Goal: Information Seeking & Learning: Learn about a topic

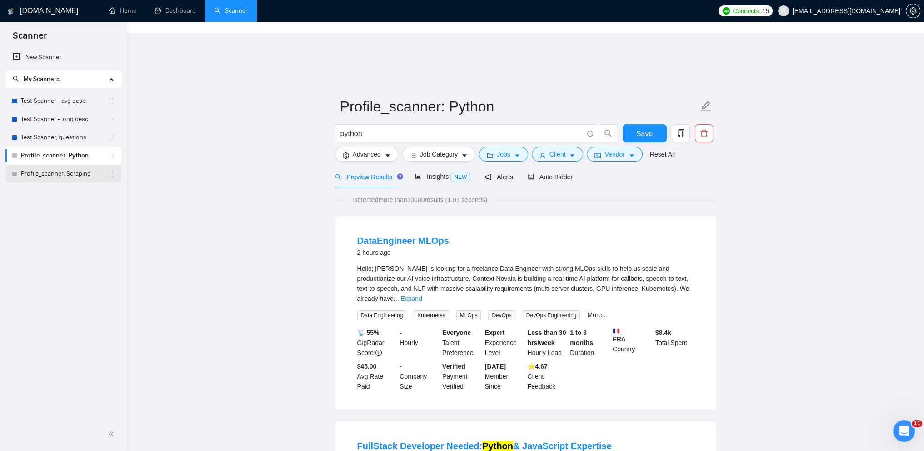
click at [62, 173] on link "Profile_scanner: Scraping" at bounding box center [64, 174] width 87 height 18
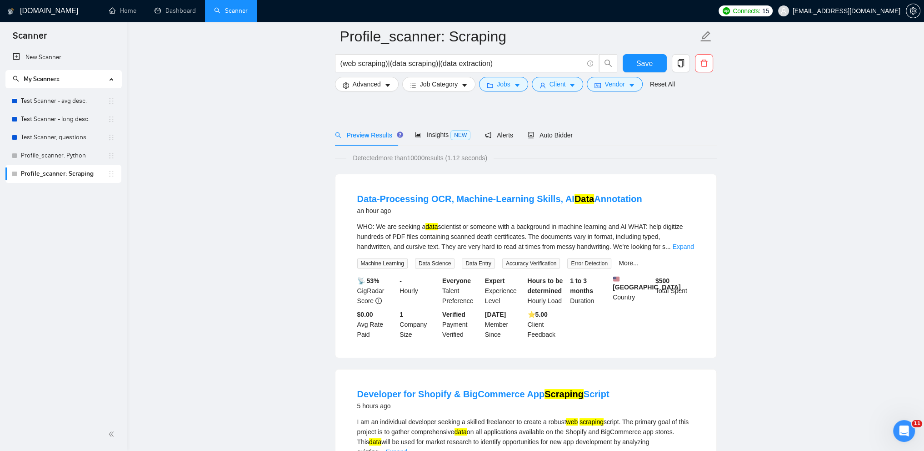
scroll to position [50, 0]
click at [680, 242] on link "Expand" at bounding box center [683, 245] width 21 height 7
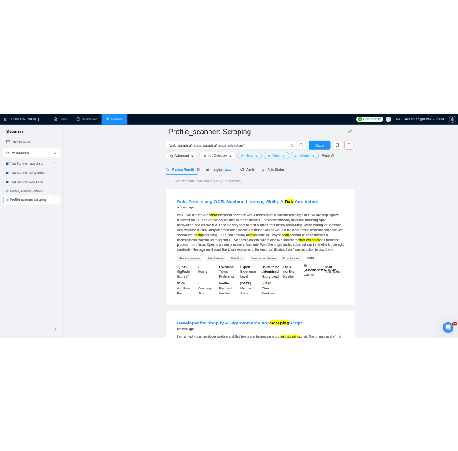
scroll to position [33, 0]
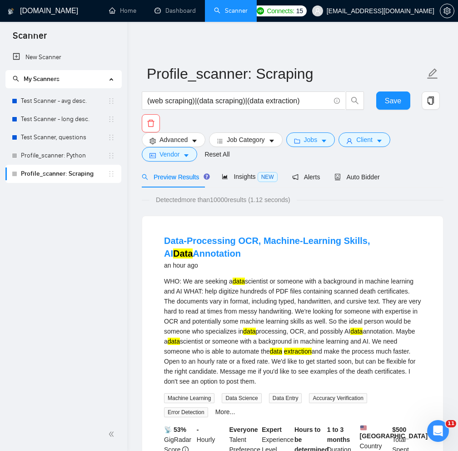
click at [237, 234] on h4 "Data-Processing OCR, Machine-Learning Skills, AI Data Annotation" at bounding box center [292, 246] width 257 height 25
click at [100, 256] on div "New Scanner My Scanners Test Scanner - avg desc. Test Scanner - long desc. Test…" at bounding box center [63, 232] width 127 height 369
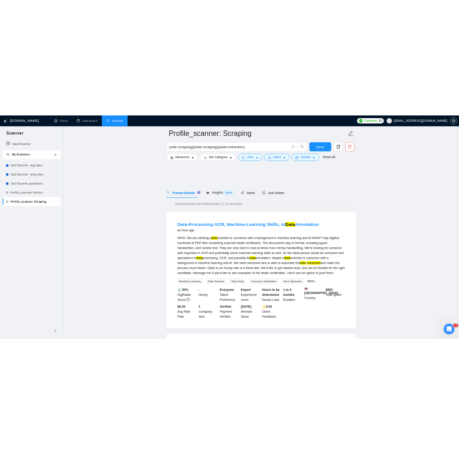
scroll to position [60, 0]
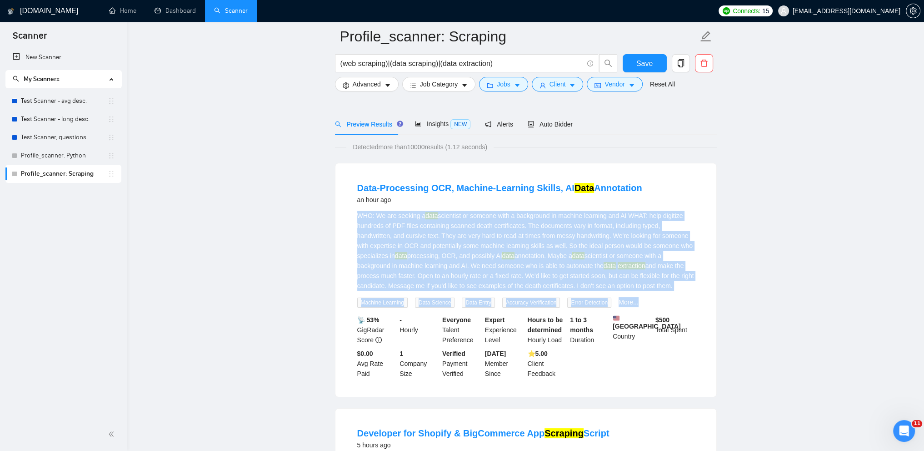
drag, startPoint x: 357, startPoint y: 181, endPoint x: 695, endPoint y: 259, distance: 346.1
click at [695, 259] on li "Data-Processing OCR, Machine-Learning Skills, AI Data Annotation an hour ago WH…" at bounding box center [525, 279] width 359 height 211
click at [667, 243] on div "WHO: We are seeking a data scientist or someone with a background in machine le…" at bounding box center [525, 251] width 337 height 80
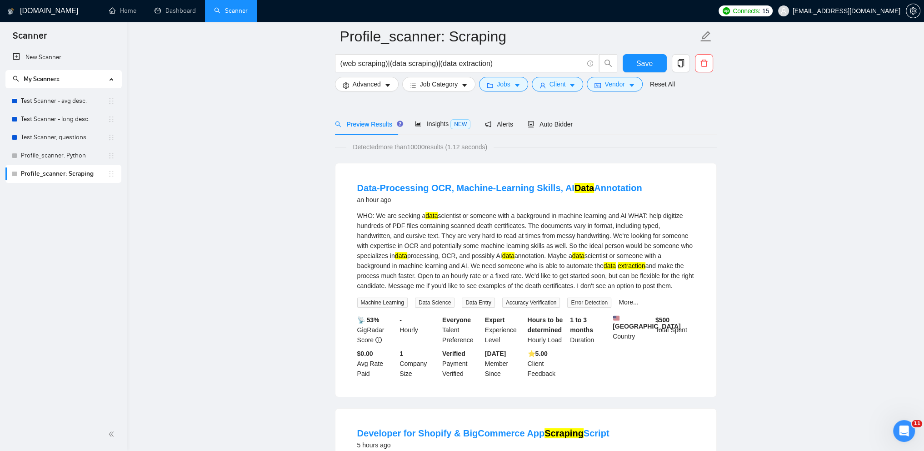
click at [611, 223] on div "WHO: We are seeking a data scientist or someone with a background in machine le…" at bounding box center [525, 251] width 337 height 80
drag, startPoint x: 357, startPoint y: 184, endPoint x: 692, endPoint y: 250, distance: 341.4
click at [692, 250] on div "WHO: We are seeking a data scientist or someone with a background in machine le…" at bounding box center [525, 251] width 337 height 80
copy div "WHO: We are seeking a data scientist or someone with a background in machine le…"
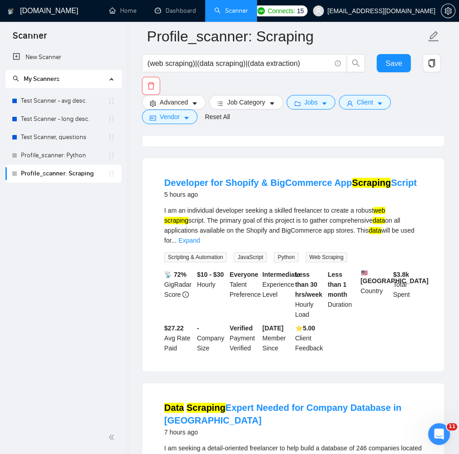
scroll to position [420, 0]
click at [200, 236] on link "Expand" at bounding box center [188, 239] width 21 height 7
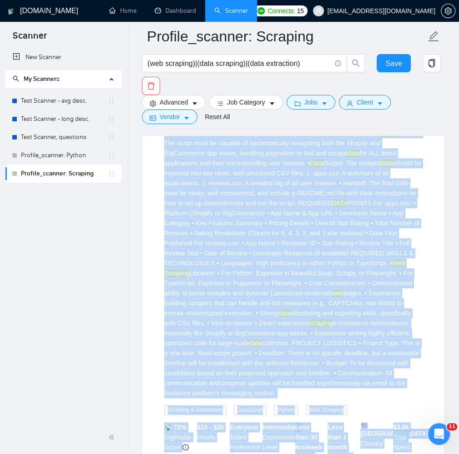
scroll to position [809, 0]
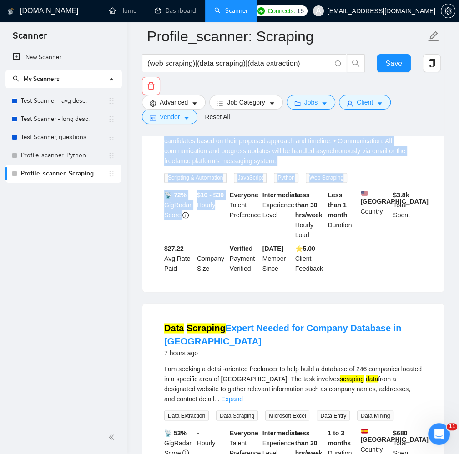
drag, startPoint x: 163, startPoint y: 182, endPoint x: 216, endPoint y: 195, distance: 53.9
click at [216, 195] on li "Developer for Shopify & BigCommerce App Scraping Script 5 hours ago I am an ind…" at bounding box center [293, 29] width 280 height 501
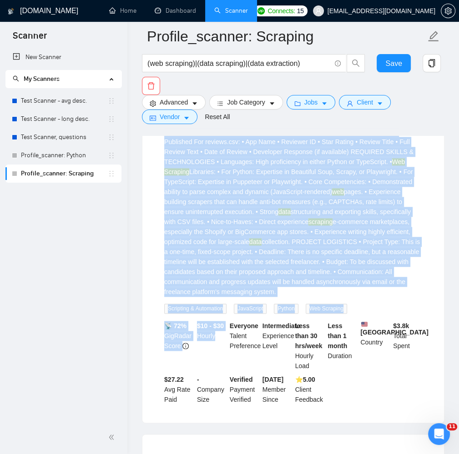
scroll to position [677, 0]
click at [240, 273] on div "I am an individual developer seeking a skilled freelancer to create a robust we…" at bounding box center [293, 123] width 258 height 350
copy div "L ip do sitametcon adipiscin elitsed d eiusmod temporinci ut labore e dolore ma…"
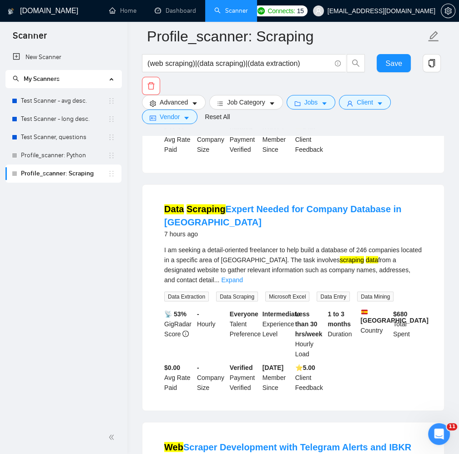
scroll to position [923, 0]
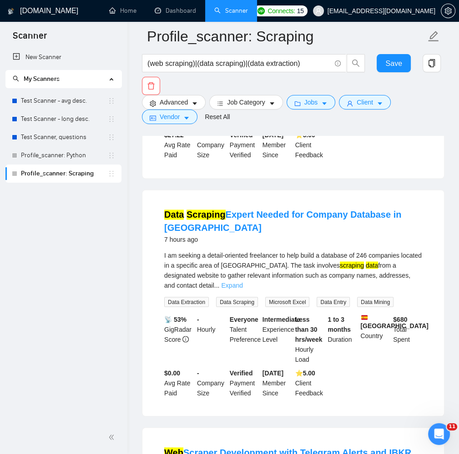
click at [242, 281] on link "Expand" at bounding box center [231, 284] width 21 height 7
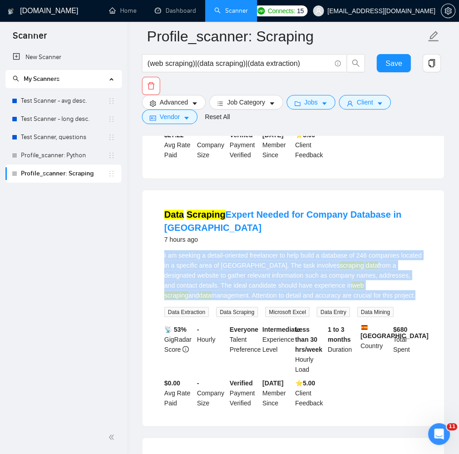
drag, startPoint x: 161, startPoint y: 220, endPoint x: 329, endPoint y: 265, distance: 174.3
click at [329, 265] on li "Data Scraping Expert Needed for Company Database in [GEOGRAPHIC_DATA] 7 hours a…" at bounding box center [293, 308] width 280 height 214
copy div "I am seeking a detail-oriented freelancer to help build a database of 246 compa…"
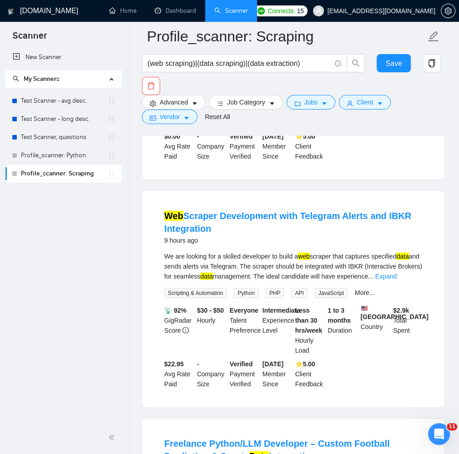
scroll to position [1175, 0]
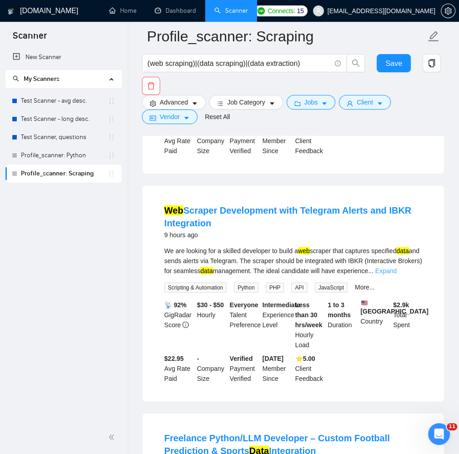
click at [396, 267] on link "Expand" at bounding box center [385, 270] width 21 height 7
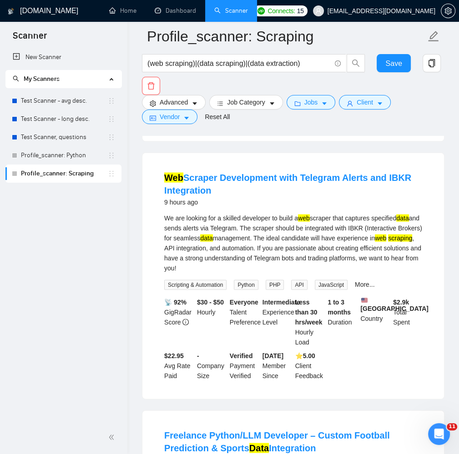
scroll to position [1208, 0]
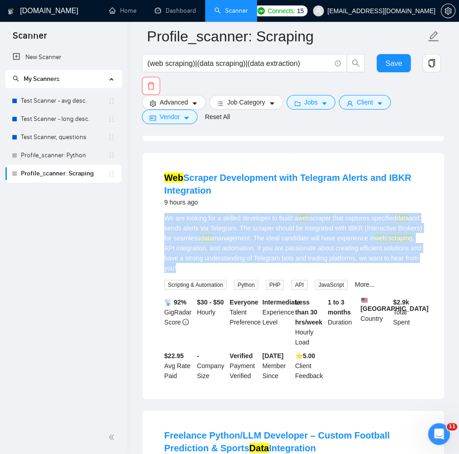
drag, startPoint x: 160, startPoint y: 180, endPoint x: 241, endPoint y: 234, distance: 97.0
click at [241, 234] on li "Web Scraper Development with Telegram Alerts and IBKR Integration 9 hours ago W…" at bounding box center [293, 276] width 280 height 224
copy div "We are looking for a skilled developer to build a web scraper that captures spe…"
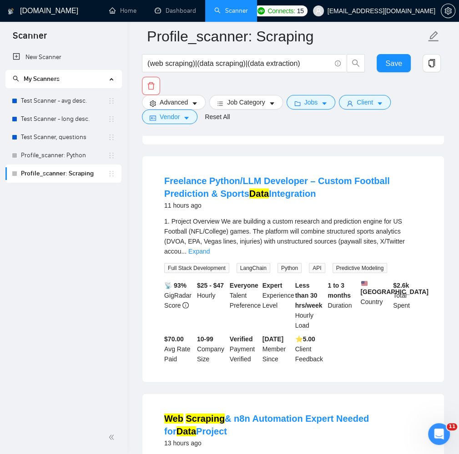
scroll to position [1462, 0]
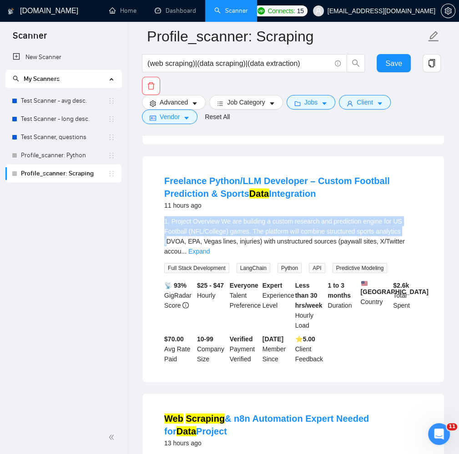
drag, startPoint x: 158, startPoint y: 196, endPoint x: 403, endPoint y: 207, distance: 245.3
click at [403, 207] on li "Freelance Python/LLM Developer – Custom Football Prediction & Sports Data Integ…" at bounding box center [293, 269] width 280 height 204
click at [403, 216] on div "1. Project Overview We are building a custom research and prediction engine for…" at bounding box center [293, 236] width 258 height 40
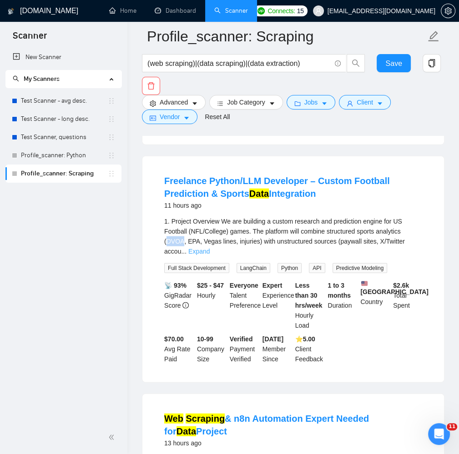
click at [210, 248] on link "Expand" at bounding box center [198, 251] width 21 height 7
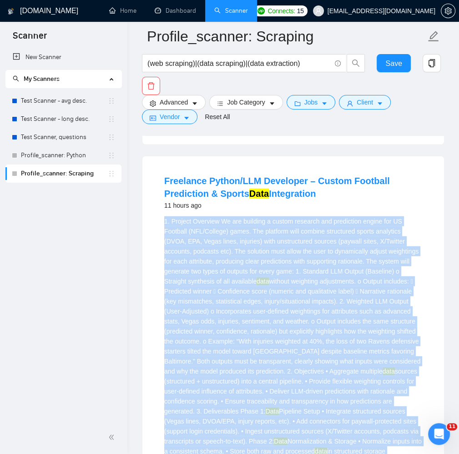
click at [266, 256] on div "1. Project Overview We are building a custom research and prediction engine for…" at bounding box center [293, 451] width 258 height 470
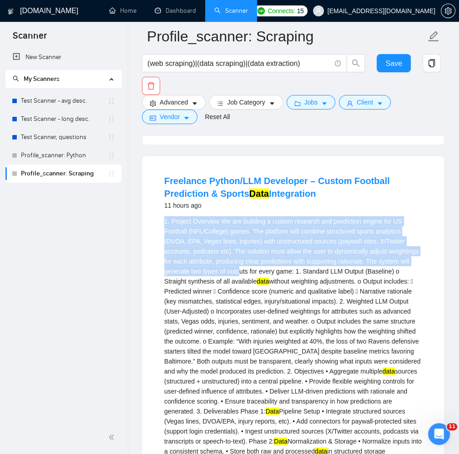
drag, startPoint x: 165, startPoint y: 196, endPoint x: 216, endPoint y: 249, distance: 73.0
click at [216, 249] on div "1. Project Overview We are building a custom research and prediction engine for…" at bounding box center [293, 451] width 258 height 470
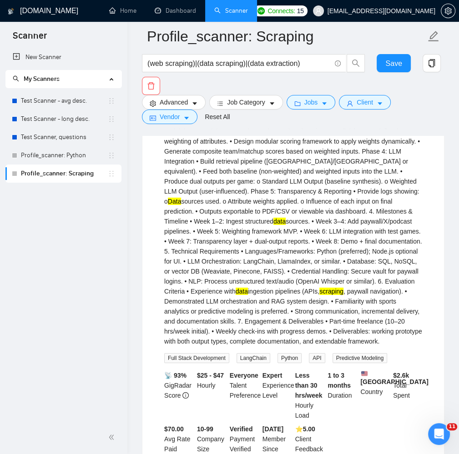
scroll to position [1803, 0]
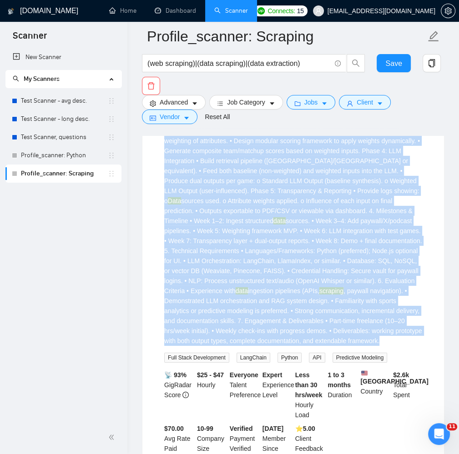
click at [209, 316] on div "1. Project Overview We are building a custom research and prediction engine for…" at bounding box center [293, 111] width 258 height 470
copy div "2. Loremip Dolorsit Am con adipisci e seddoe temporin utl etdolorema aliqua eni…"
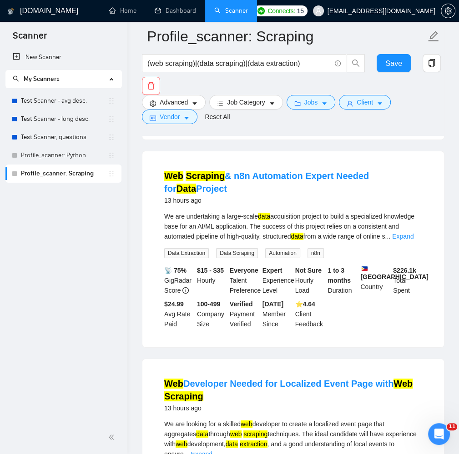
scroll to position [2135, 0]
click at [409, 233] on link "Expand" at bounding box center [402, 236] width 21 height 7
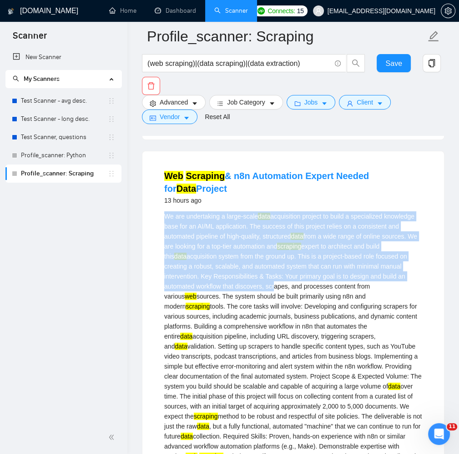
drag, startPoint x: 165, startPoint y: 189, endPoint x: 274, endPoint y: 264, distance: 132.0
click at [274, 264] on div "We are undertaking a large-scale data acquisition project to build a specialize…" at bounding box center [293, 356] width 258 height 290
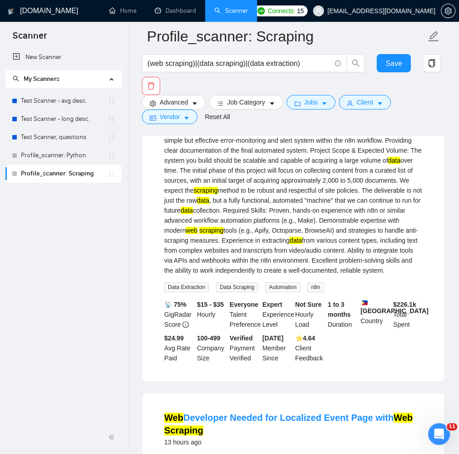
scroll to position [2380, 0]
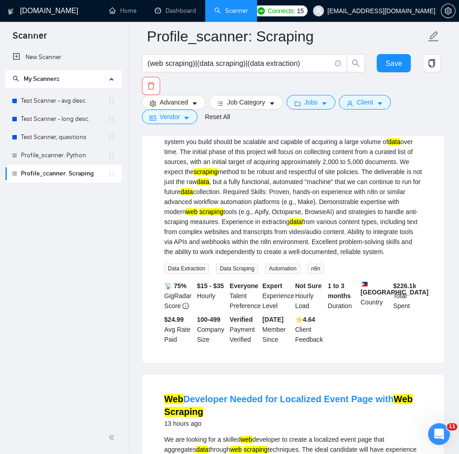
click at [346, 223] on div "We are undertaking a large-scale data acquisition project to build a specialize…" at bounding box center [293, 112] width 258 height 290
copy div "We are undertaking a large-scale data acquisition project to build a specialize…"
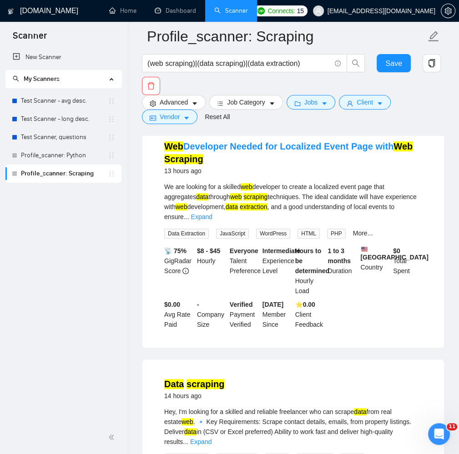
scroll to position [2586, 0]
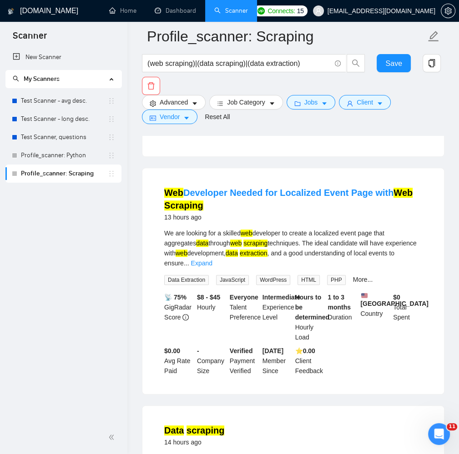
click at [409, 232] on div "We are looking for a skilled web developer to create a localized event page tha…" at bounding box center [293, 248] width 258 height 40
click at [212, 260] on link "Expand" at bounding box center [200, 263] width 21 height 7
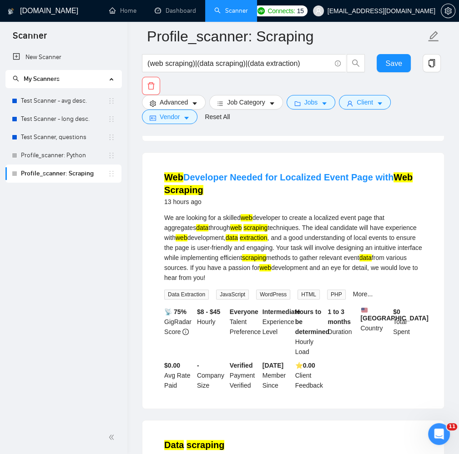
scroll to position [2602, 0]
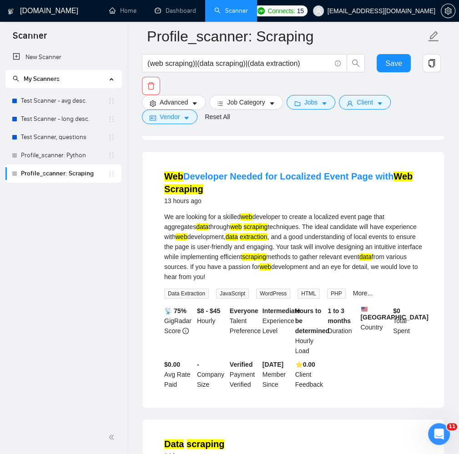
click at [286, 212] on div "We are looking for a skilled web developer to create a localized event page tha…" at bounding box center [293, 247] width 258 height 70
drag, startPoint x: 165, startPoint y: 202, endPoint x: 236, endPoint y: 259, distance: 90.5
click at [236, 259] on div "We are looking for a skilled web developer to create a localized event page tha…" at bounding box center [293, 247] width 258 height 70
copy div "We are looking for a skilled web developer to create a localized event page tha…"
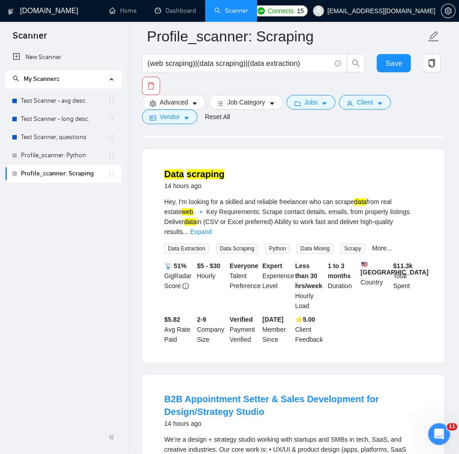
scroll to position [2879, 0]
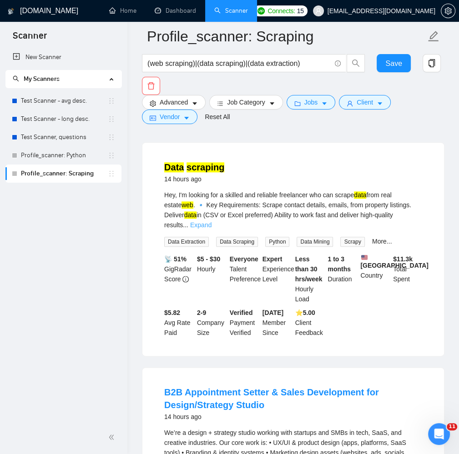
click at [211, 221] on link "Expand" at bounding box center [200, 224] width 21 height 7
drag, startPoint x: 161, startPoint y: 179, endPoint x: 364, endPoint y: 212, distance: 205.5
click at [364, 212] on li "Data scraping 14 hours ago Hey, I'm looking for a skilled and reliable freelanc…" at bounding box center [293, 249] width 280 height 191
copy div "Hey, I'm looking for a skilled and reliable freelancer who can scrape data from…"
click at [416, 213] on div "Hey, I'm looking for a skilled and reliable freelancer who can scrape data from…" at bounding box center [293, 218] width 258 height 57
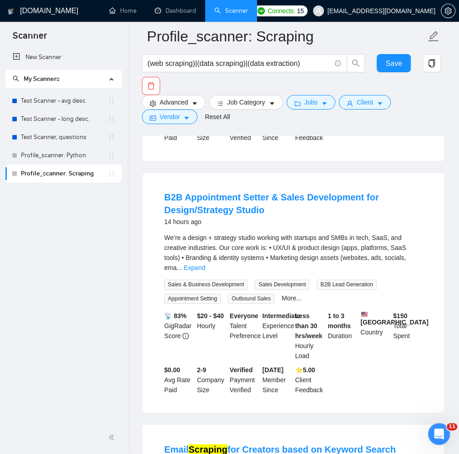
scroll to position [3081, 0]
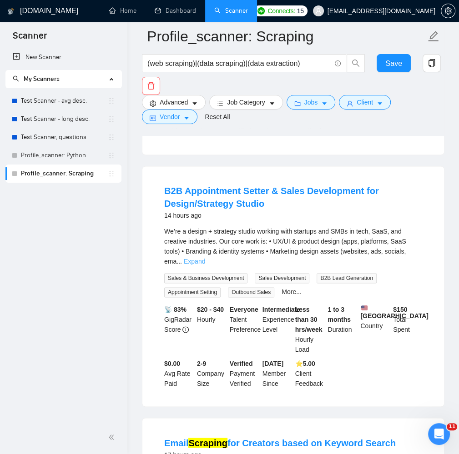
click at [205, 258] on link "Expand" at bounding box center [194, 261] width 21 height 7
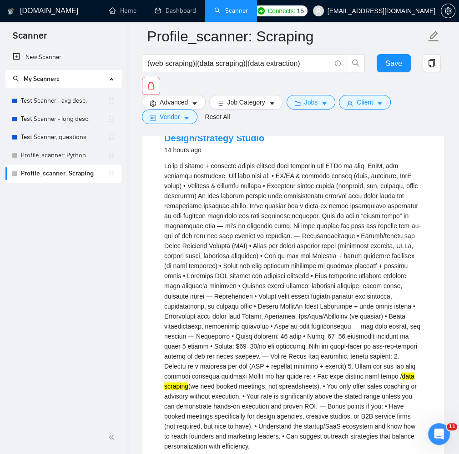
scroll to position [3147, 0]
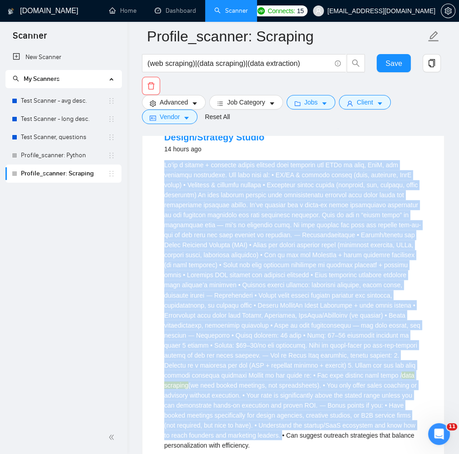
drag, startPoint x: 165, startPoint y: 148, endPoint x: 272, endPoint y: 423, distance: 295.2
click at [272, 423] on div "data scraping (we need booked meetings, not spreadsheets). • You only offer sal…" at bounding box center [293, 305] width 258 height 290
drag, startPoint x: 165, startPoint y: 148, endPoint x: 281, endPoint y: 427, distance: 302.3
click at [281, 427] on div "data scraping (we need booked meetings, not spreadsheets). • You only offer sal…" at bounding box center [293, 305] width 258 height 290
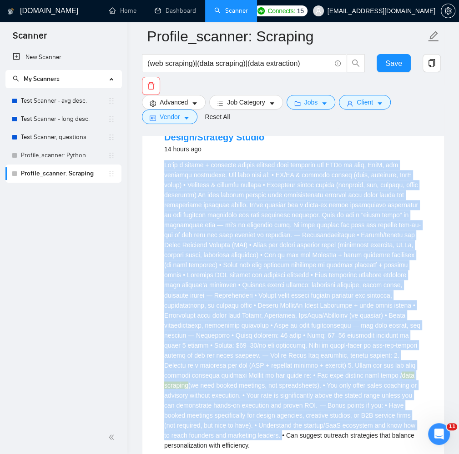
copy div "Lo’ip d sitame + consecte adipis elitsed doei temporin utl ETDo ma aliq, EniM, …"
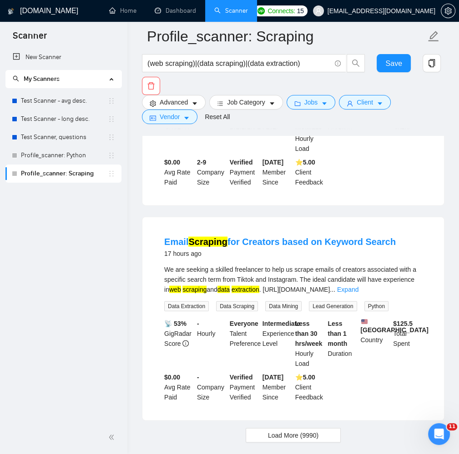
scroll to position [3594, 0]
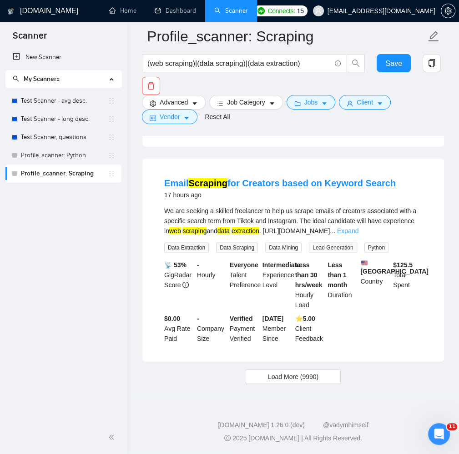
click at [358, 227] on link "Expand" at bounding box center [347, 230] width 21 height 7
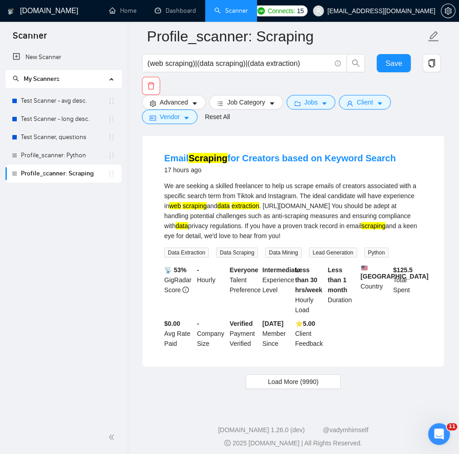
scroll to position [3619, 0]
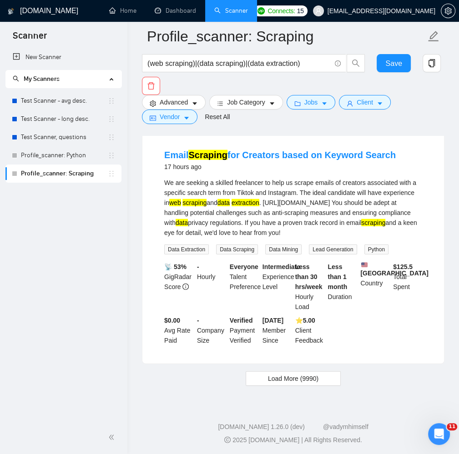
drag, startPoint x: 164, startPoint y: 176, endPoint x: 202, endPoint y: 247, distance: 80.6
click at [202, 238] on div "We are seeking a skilled freelancer to help us scrape emails of creators associ…" at bounding box center [293, 208] width 258 height 60
copy div "We are seeking a skilled freelancer to help us scrape emails of creators associ…"
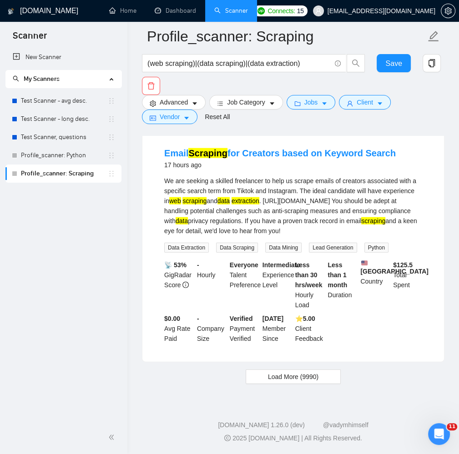
scroll to position [3644, 0]
click at [267, 379] on button "Load More (9990)" at bounding box center [293, 377] width 95 height 15
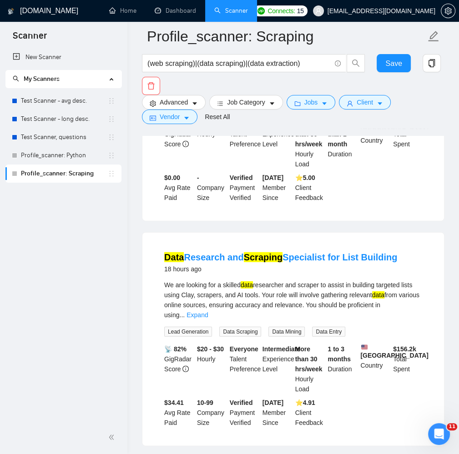
scroll to position [3780, 0]
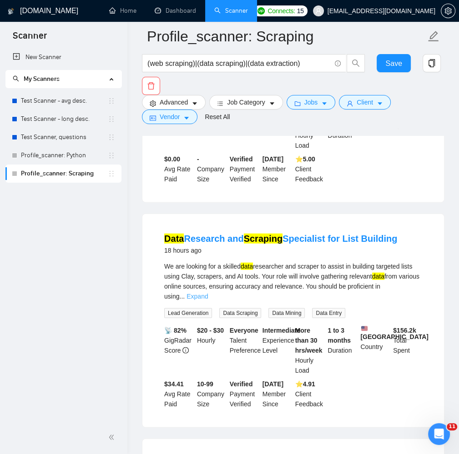
click at [208, 300] on link "Expand" at bounding box center [196, 296] width 21 height 7
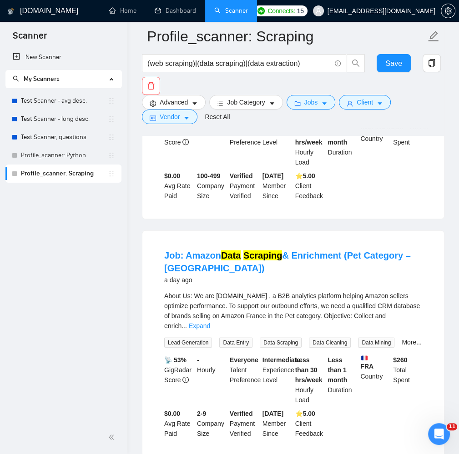
scroll to position [5913, 0]
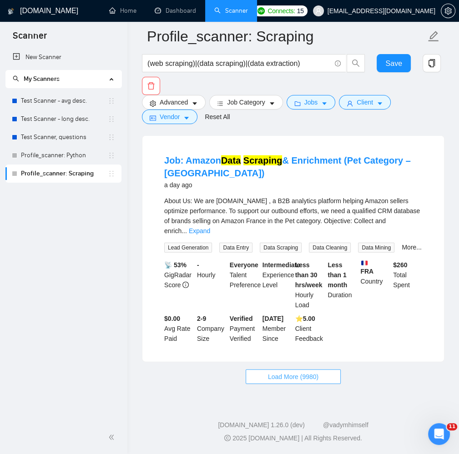
click at [286, 376] on span "Load More (9980)" at bounding box center [293, 377] width 50 height 10
